Goal: Task Accomplishment & Management: Manage account settings

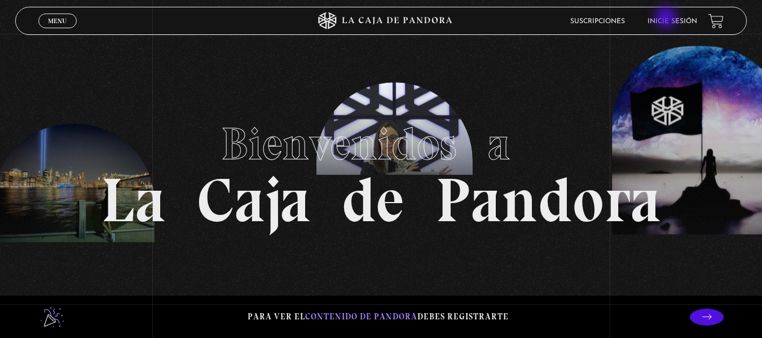
click at [669, 19] on link "Inicie sesión" at bounding box center [673, 21] width 50 height 7
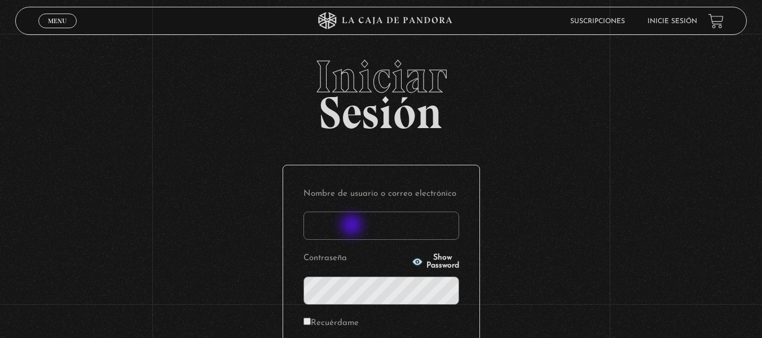
click at [353, 227] on input "Nombre de usuario o correo electrónico" at bounding box center [381, 226] width 156 height 28
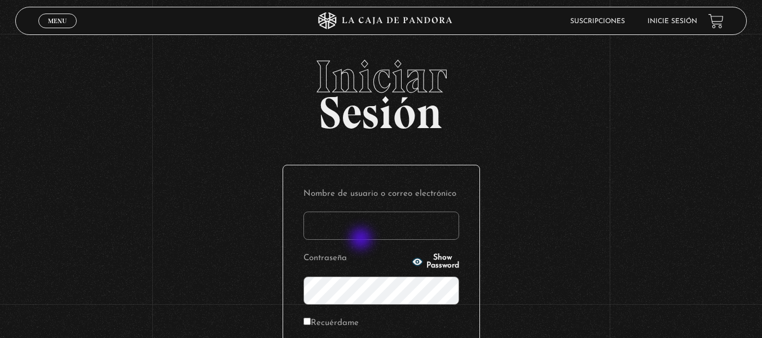
type input "[PERSON_NAME][EMAIL_ADDRESS][DOMAIN_NAME]"
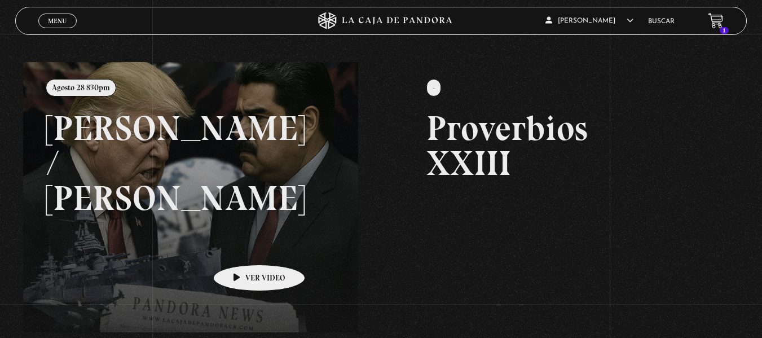
scroll to position [113, 0]
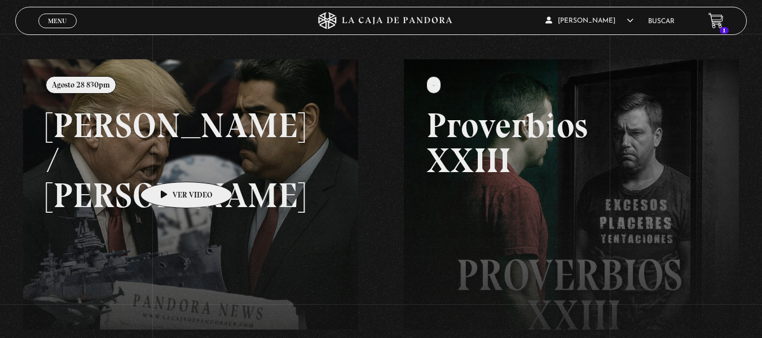
click at [169, 165] on link at bounding box center [404, 228] width 762 height 338
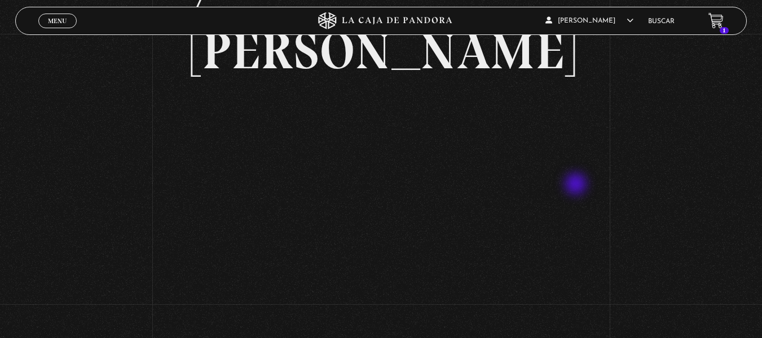
scroll to position [56, 0]
